Goal: Task Accomplishment & Management: Use online tool/utility

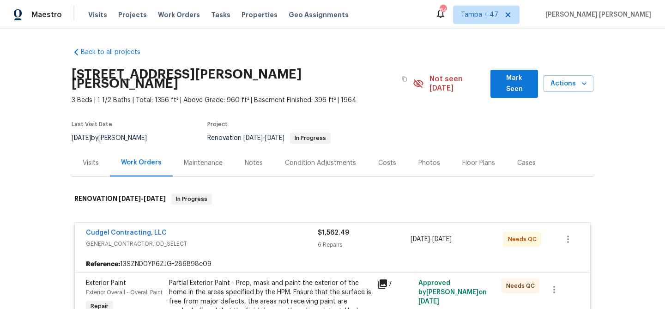
click at [179, 13] on span "Work Orders" at bounding box center [179, 14] width 42 height 9
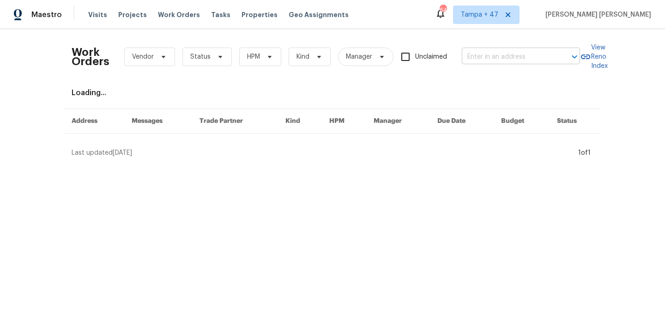
click at [473, 58] on input "text" at bounding box center [508, 57] width 92 height 14
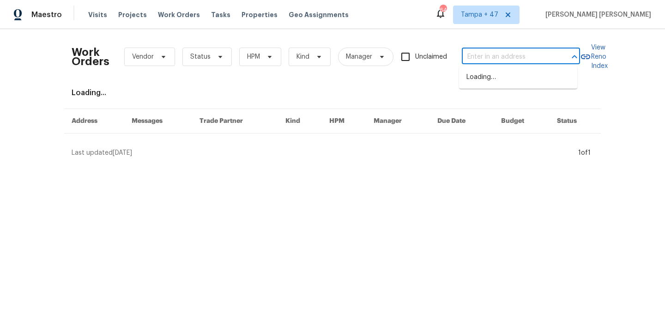
paste input "[STREET_ADDRESS]"
type input "[STREET_ADDRESS]"
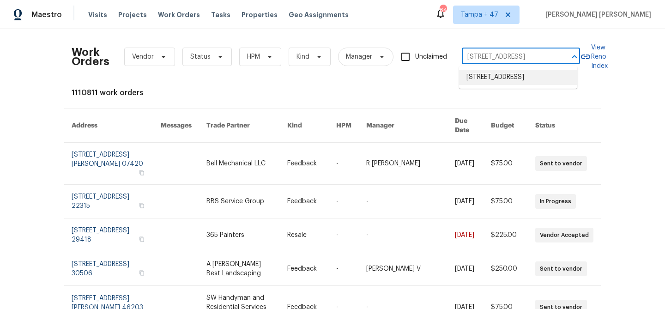
click at [512, 81] on li "[STREET_ADDRESS]" at bounding box center [518, 77] width 118 height 15
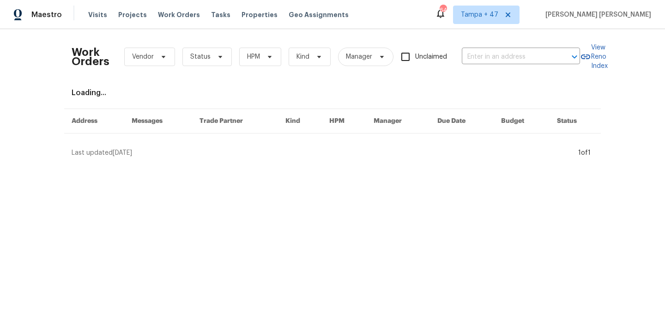
type input "[STREET_ADDRESS]"
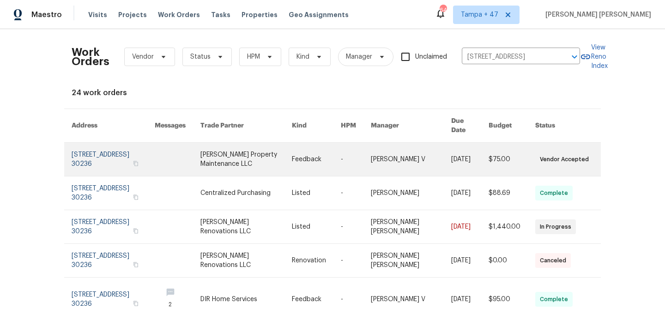
click at [511, 155] on link at bounding box center [511, 159] width 47 height 33
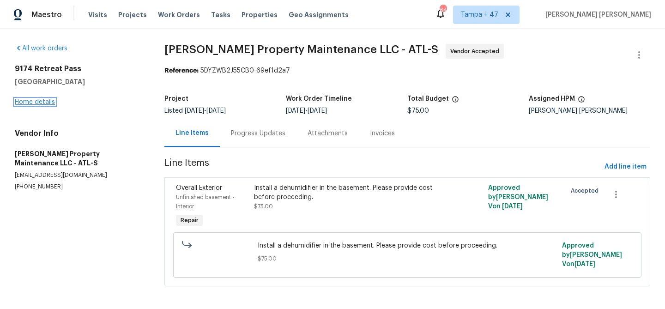
click at [44, 104] on link "Home details" at bounding box center [35, 102] width 40 height 6
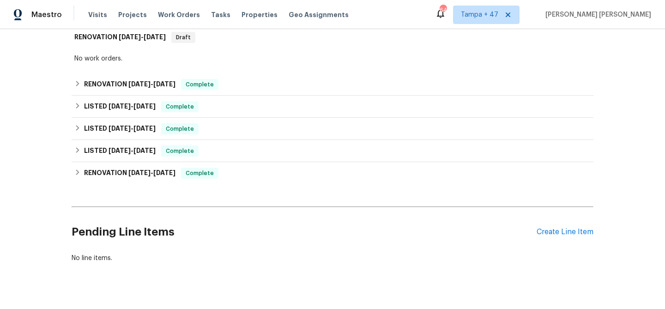
scroll to position [334, 0]
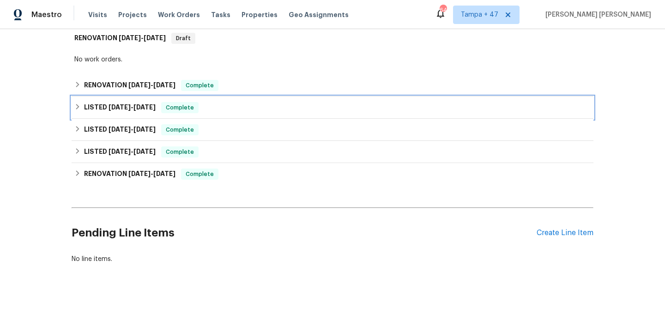
click at [195, 103] on span "Complete" at bounding box center [180, 107] width 36 height 9
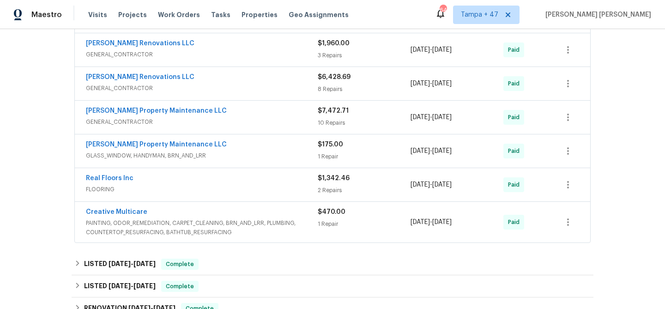
scroll to position [470, 0]
click at [250, 141] on div "[PERSON_NAME] Property Maintenance LLC" at bounding box center [202, 144] width 232 height 11
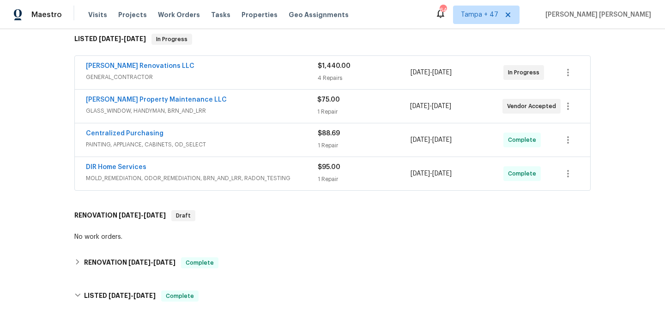
scroll to position [128, 0]
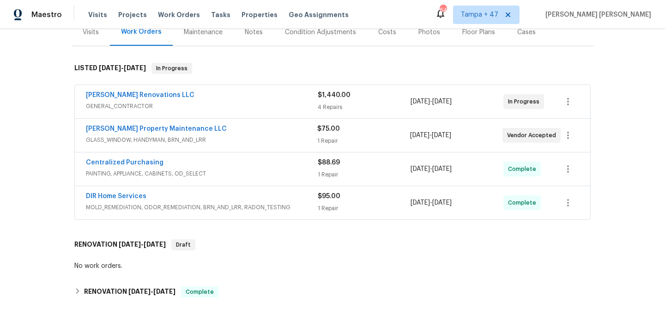
click at [265, 192] on div "DIR Home Services" at bounding box center [202, 197] width 232 height 11
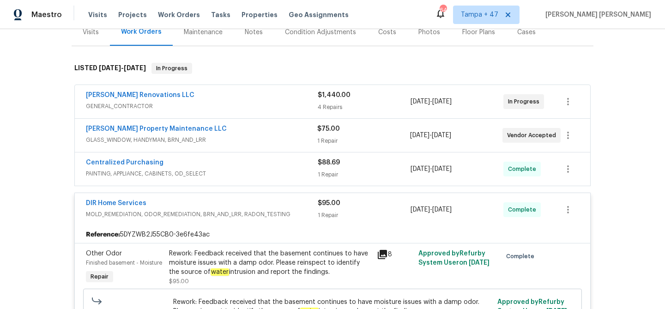
click at [259, 169] on span "PAINTING, APPLIANCE, CABINETS, OD_SELECT" at bounding box center [202, 173] width 232 height 9
